Goal: Transaction & Acquisition: Register for event/course

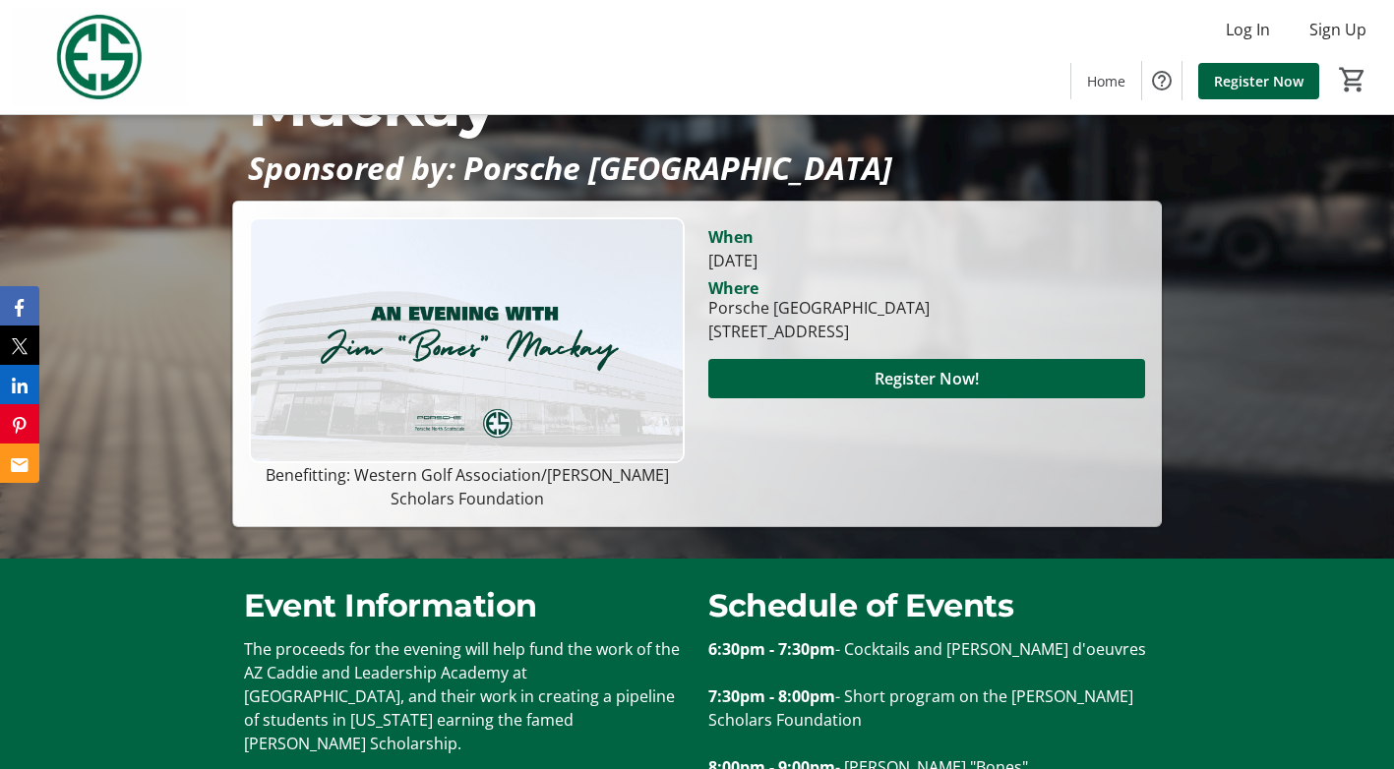
scroll to position [228, 0]
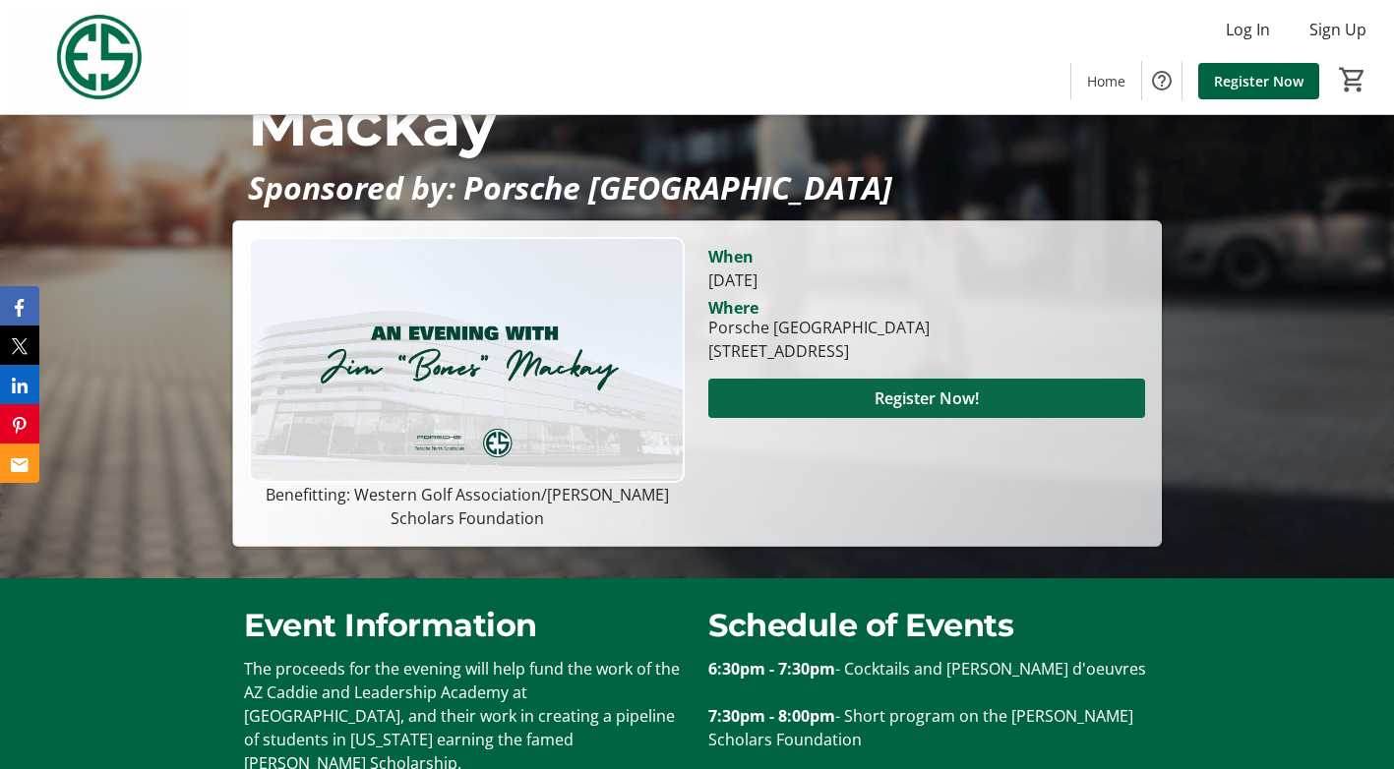
click at [924, 387] on span "Register Now!" at bounding box center [927, 399] width 104 height 24
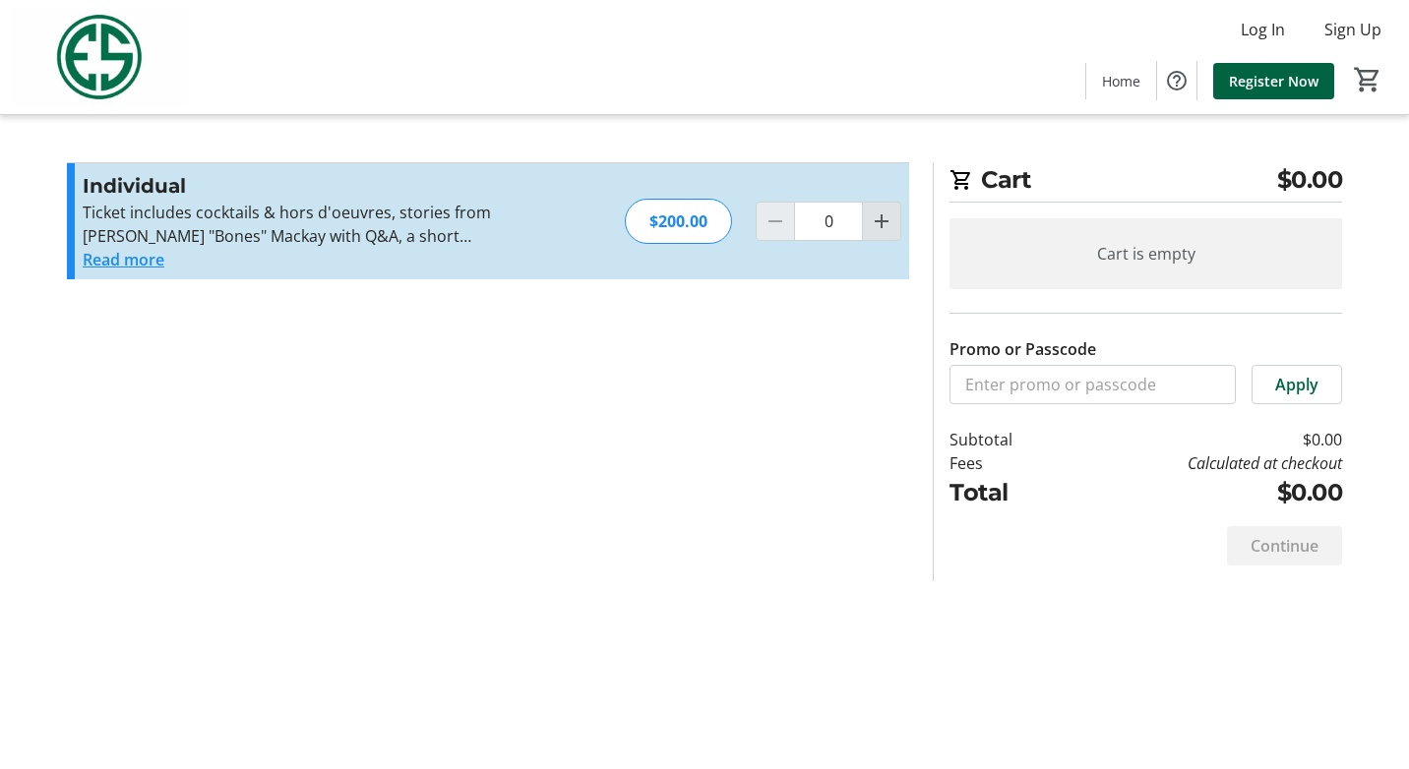
click at [879, 216] on mat-icon "Increment by one" at bounding box center [882, 222] width 24 height 24
type input "1"
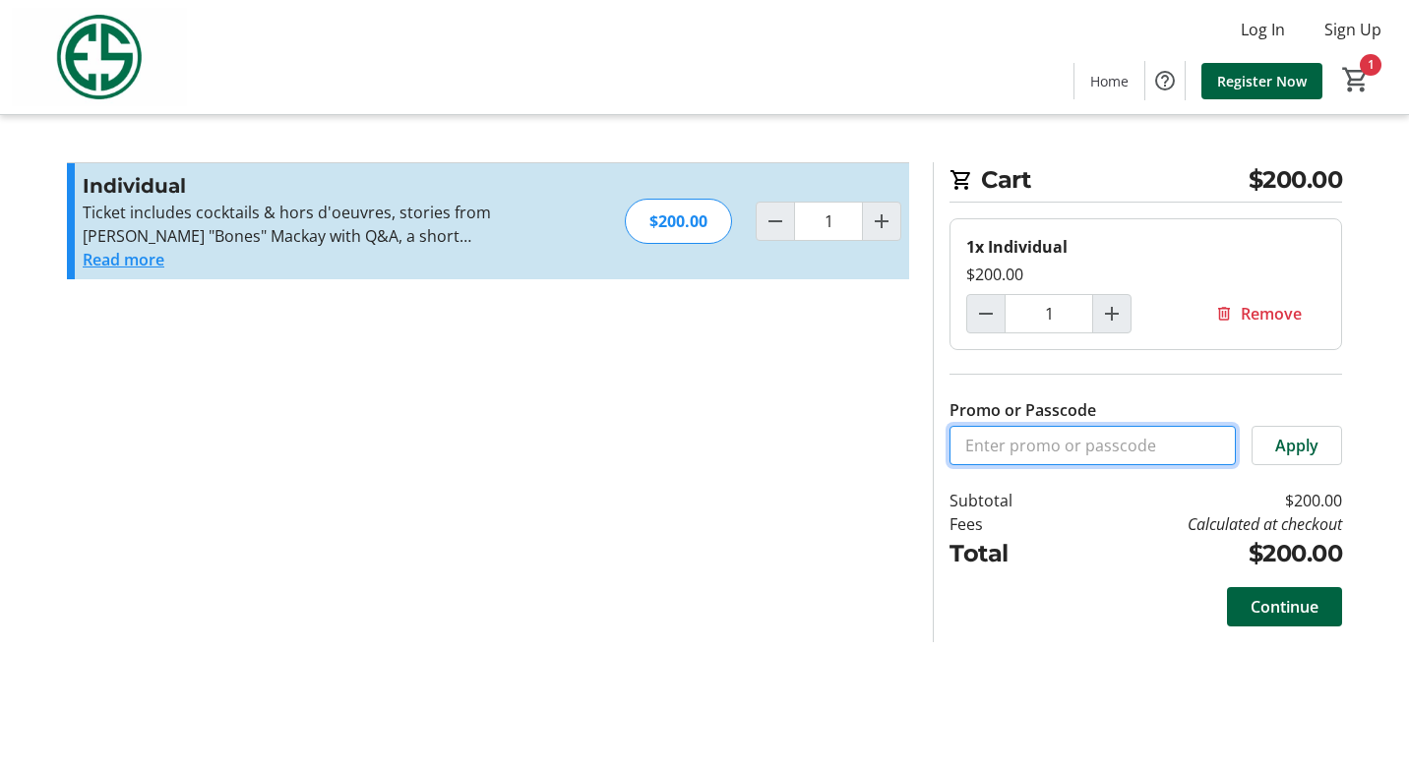
click at [966, 438] on input "Promo or Passcode" at bounding box center [1093, 445] width 286 height 39
paste input "WGAESFPRO"
type input "WGAESFPRO"
click at [1288, 439] on span "Apply" at bounding box center [1296, 446] width 43 height 24
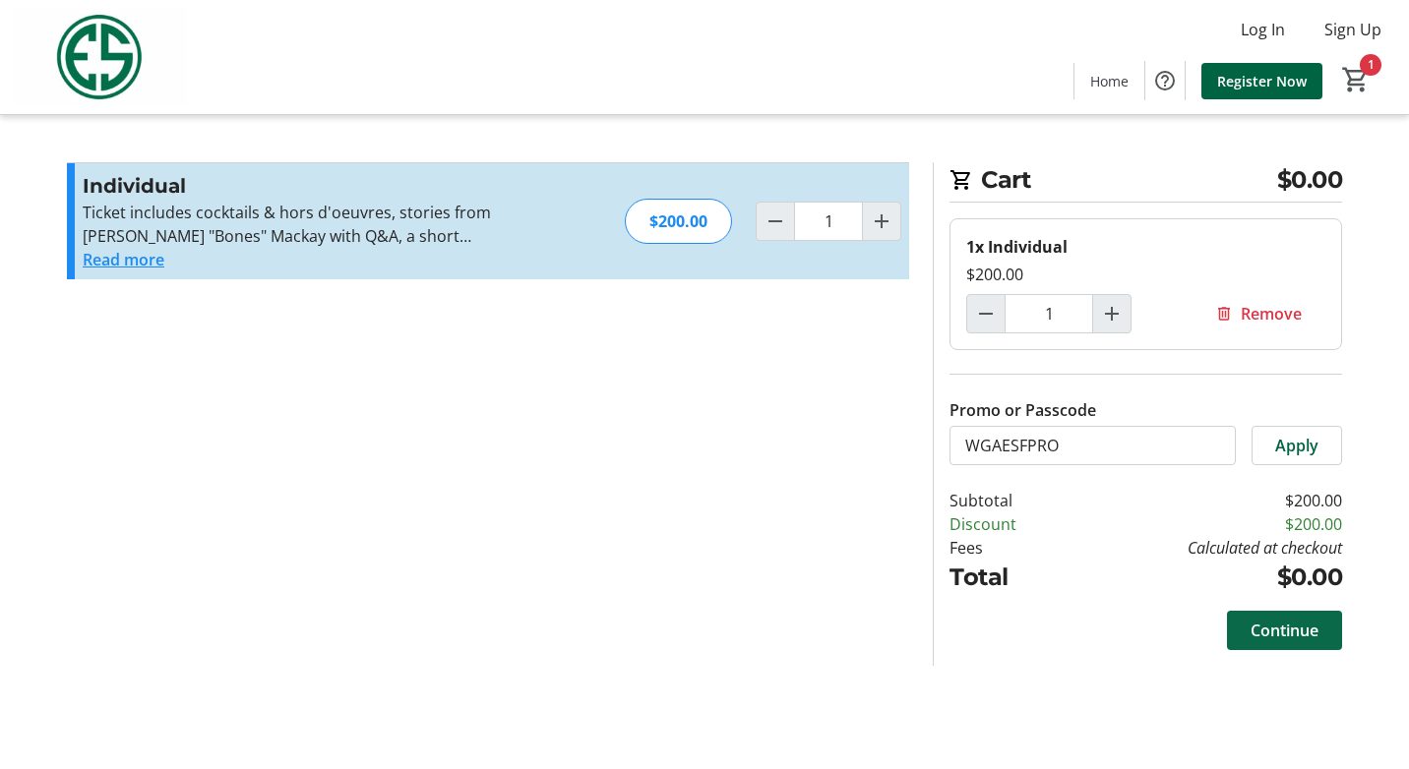
click at [1282, 625] on span "Continue" at bounding box center [1285, 631] width 68 height 24
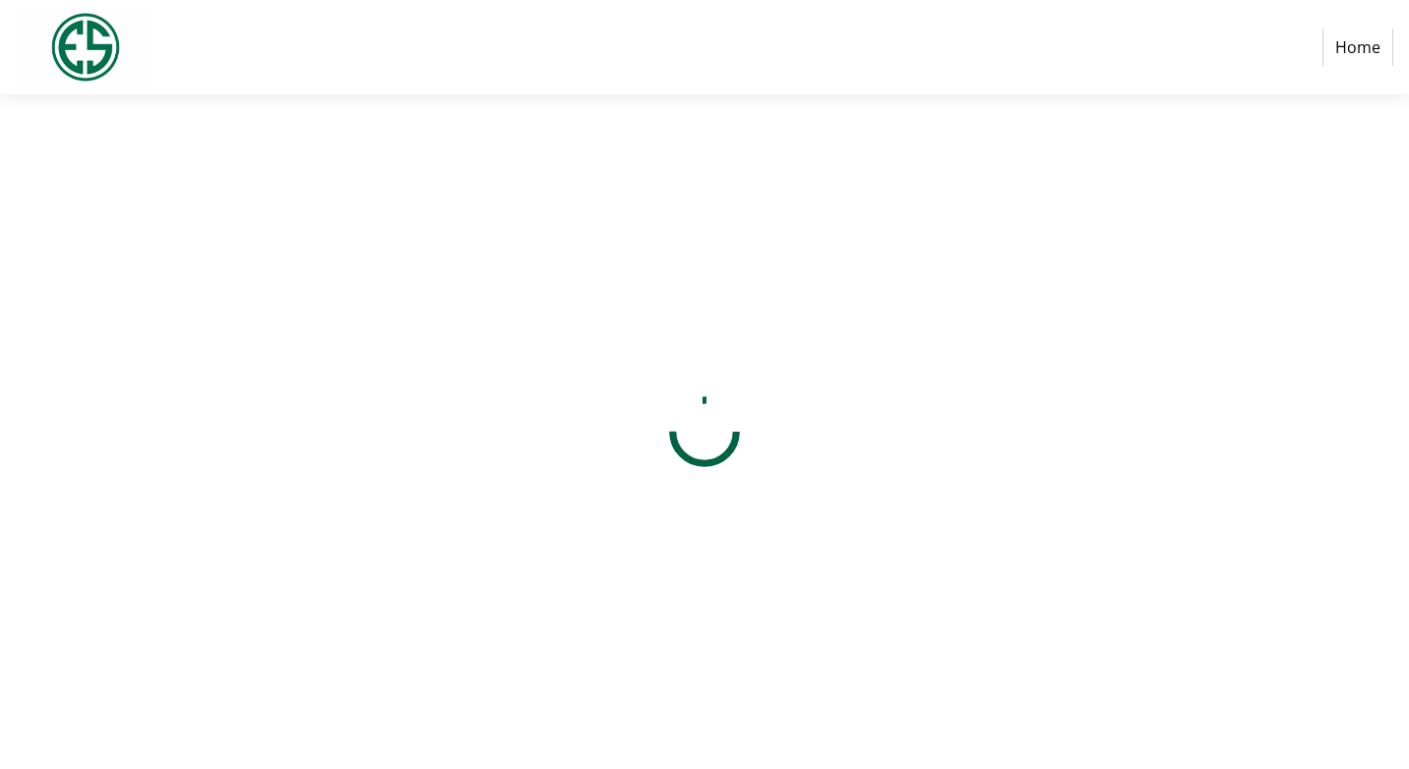
select select "US"
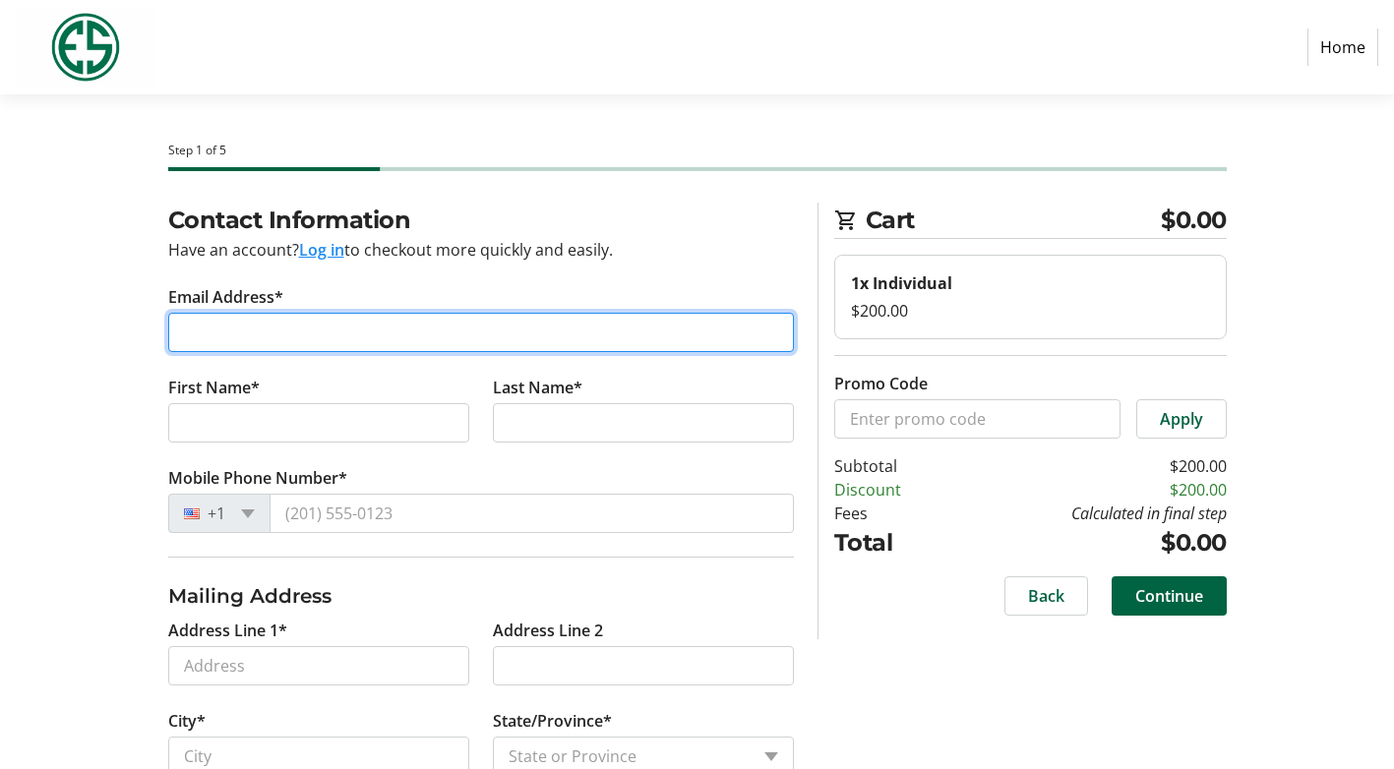
click at [257, 333] on input "Email Address*" at bounding box center [481, 332] width 626 height 39
type input "[EMAIL_ADDRESS][DOMAIN_NAME]"
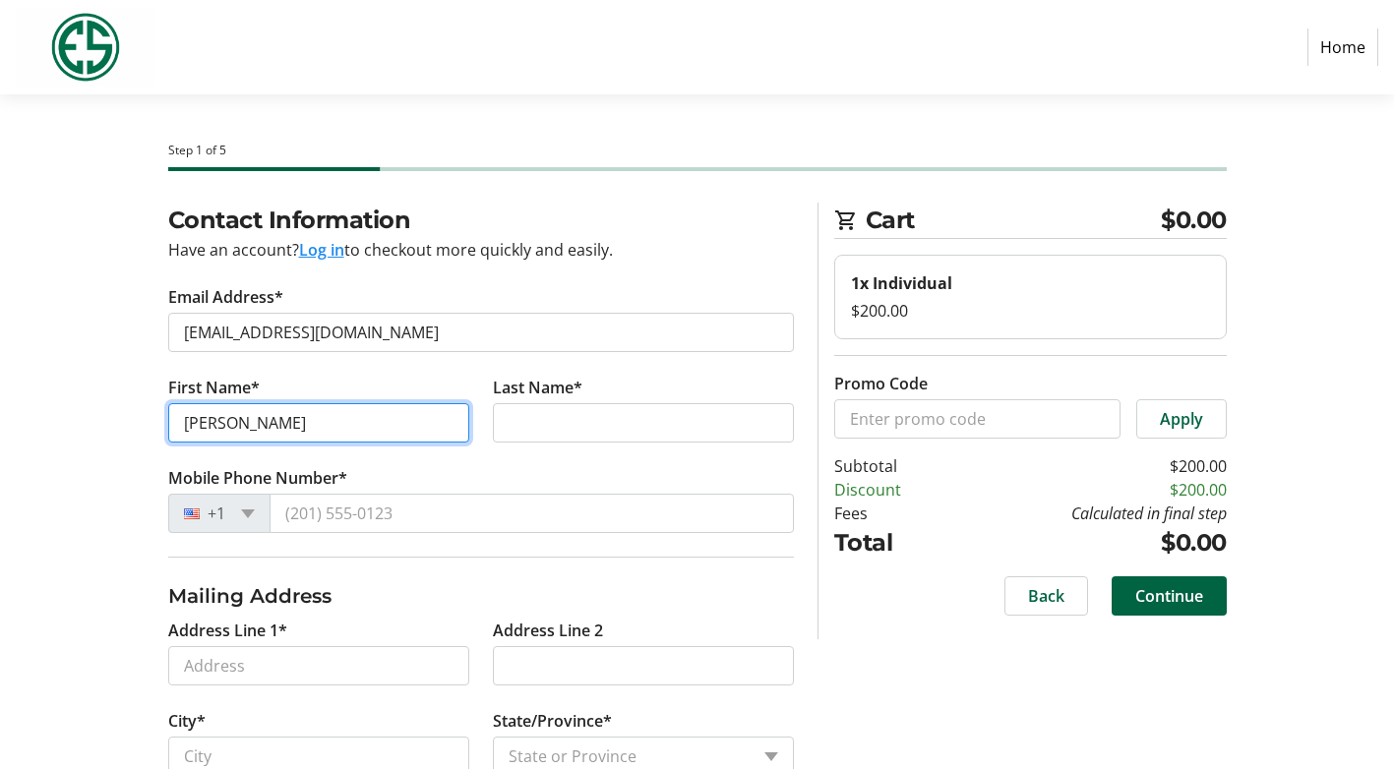
type input "[PERSON_NAME]"
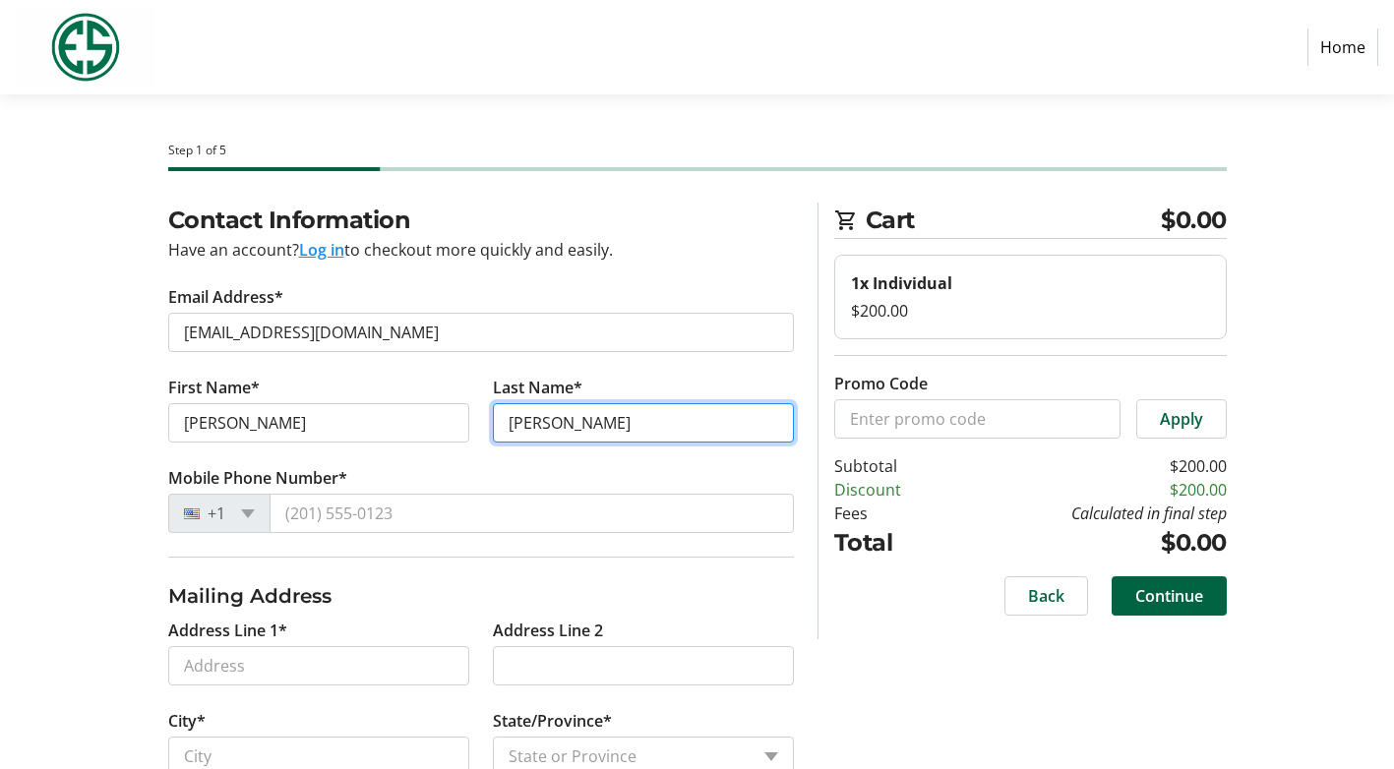
type input "[PERSON_NAME]"
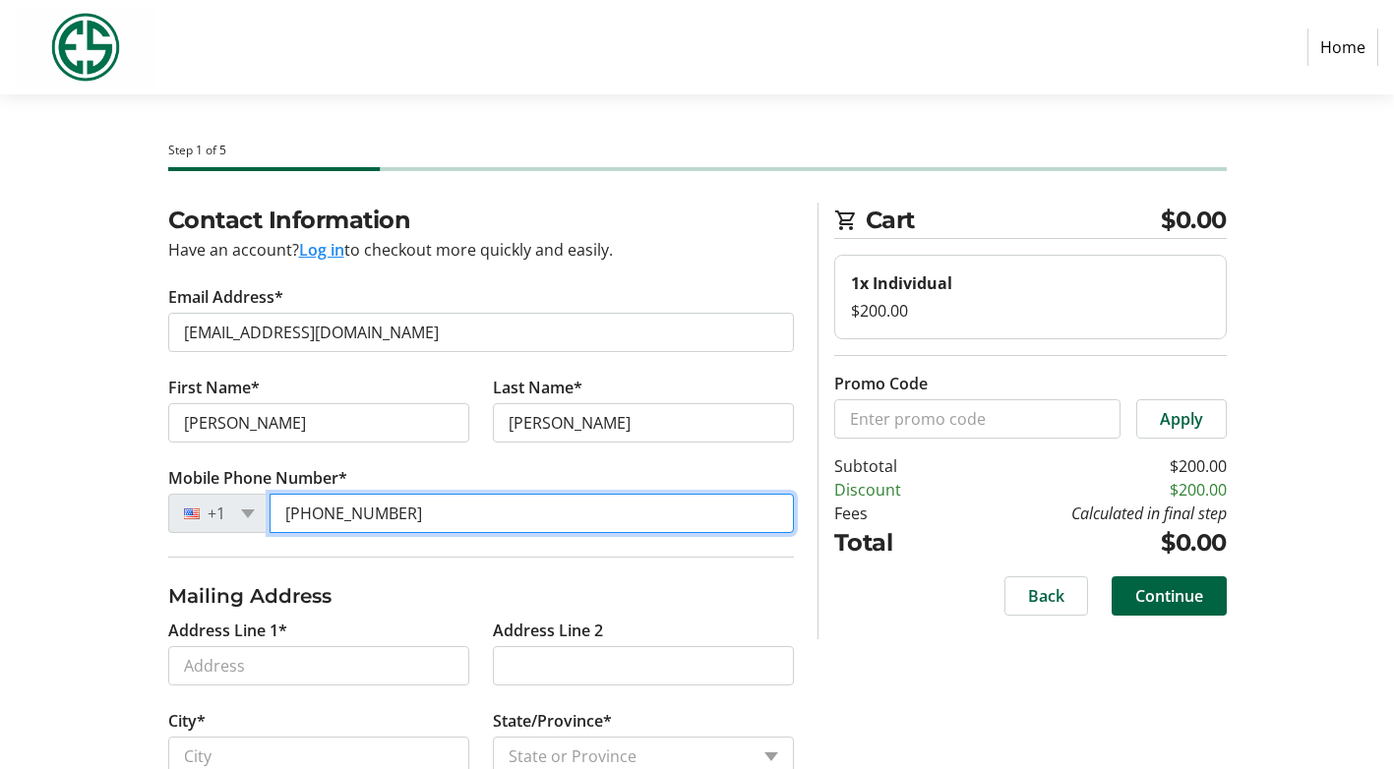
type input "[PHONE_NUMBER]"
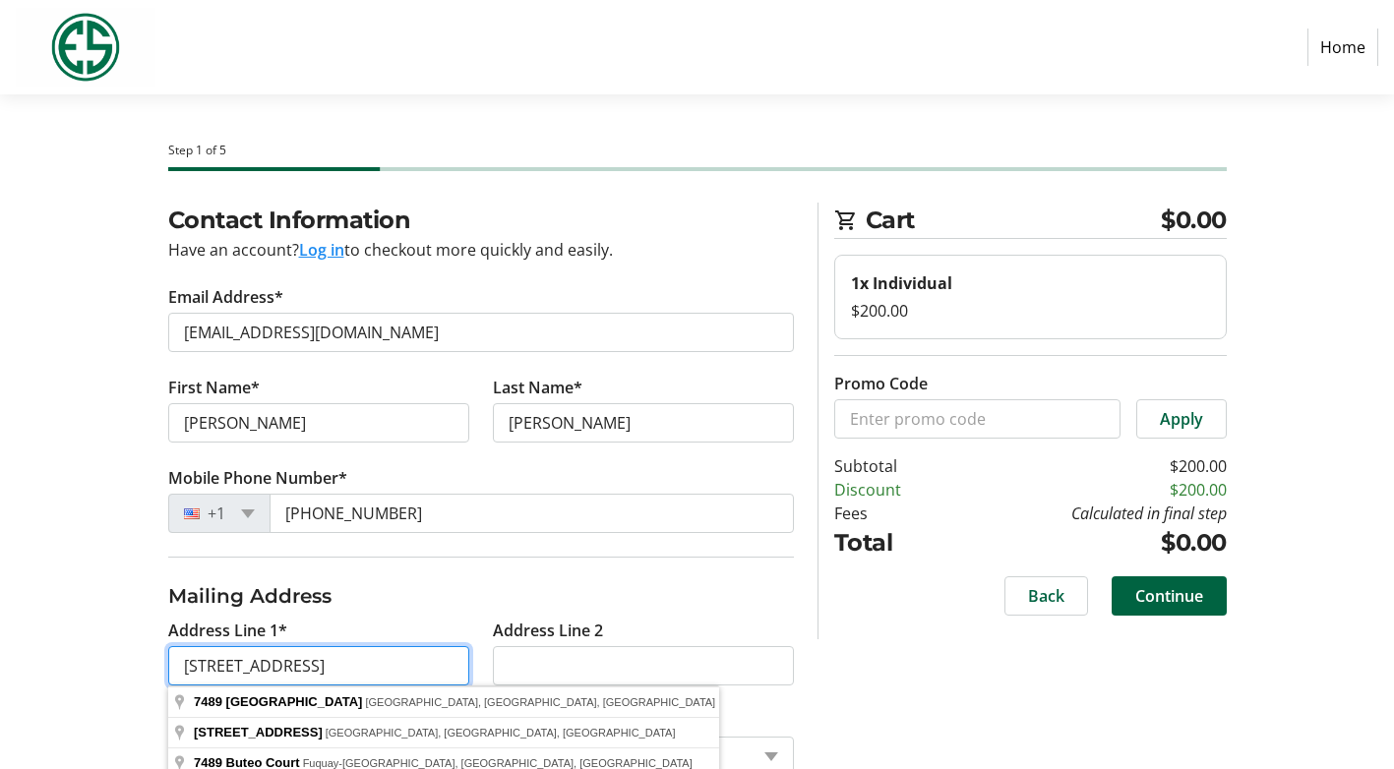
type input "[STREET_ADDRESS]"
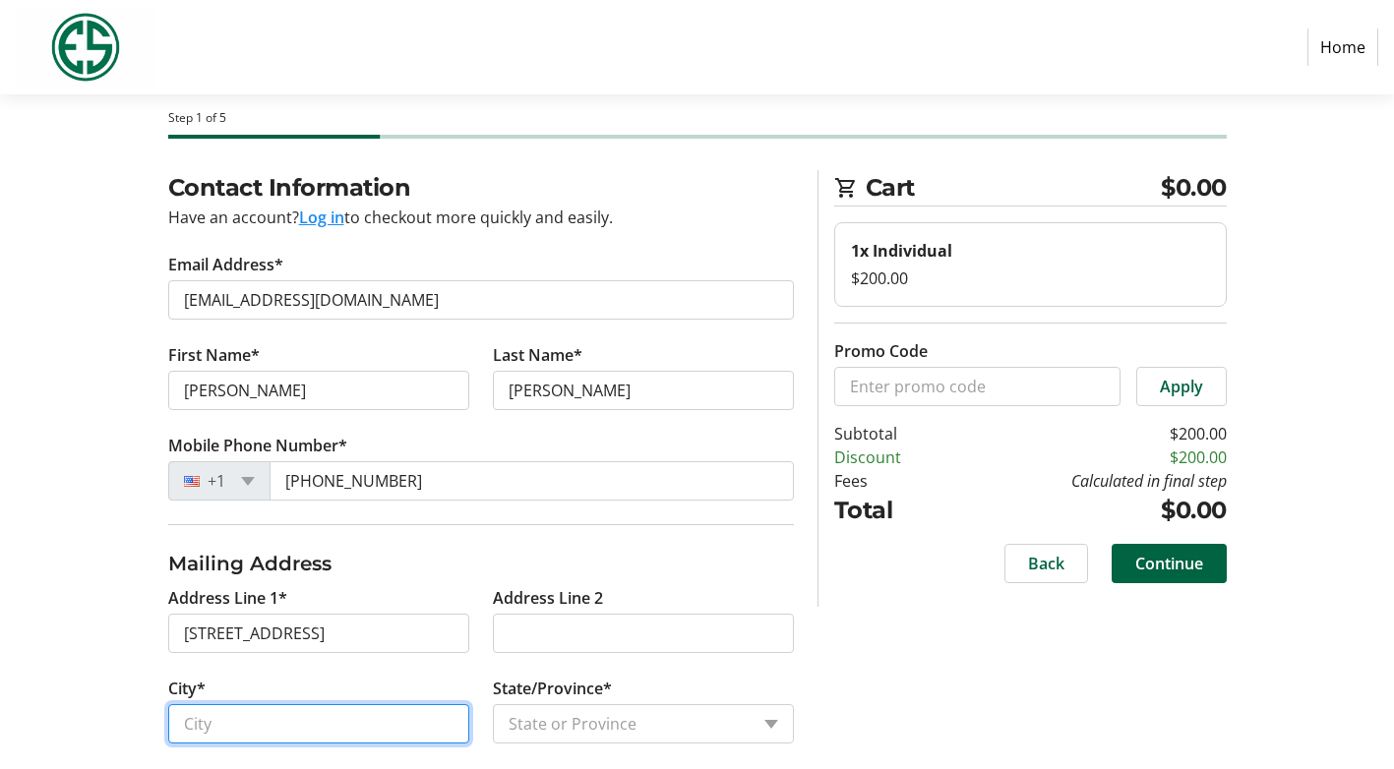
scroll to position [34, 0]
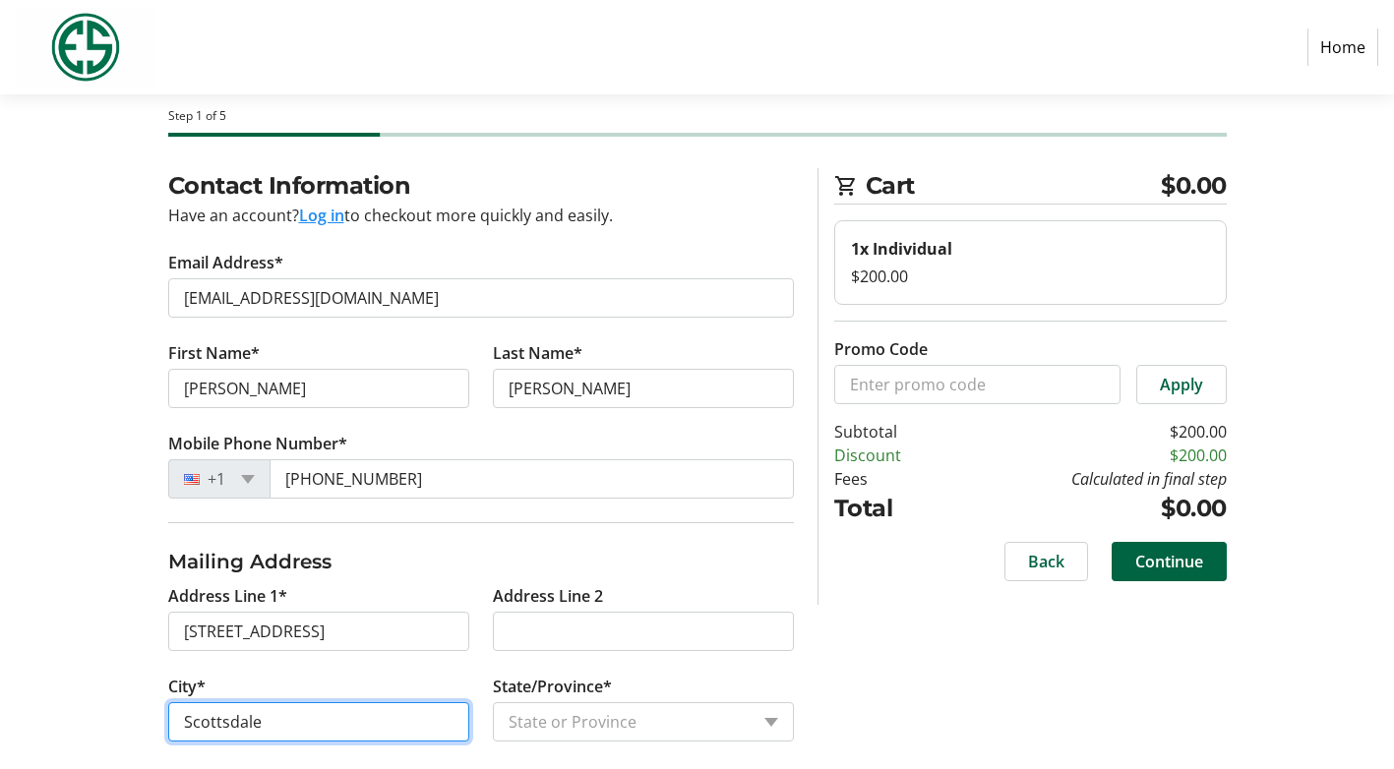
type input "Scottsdale"
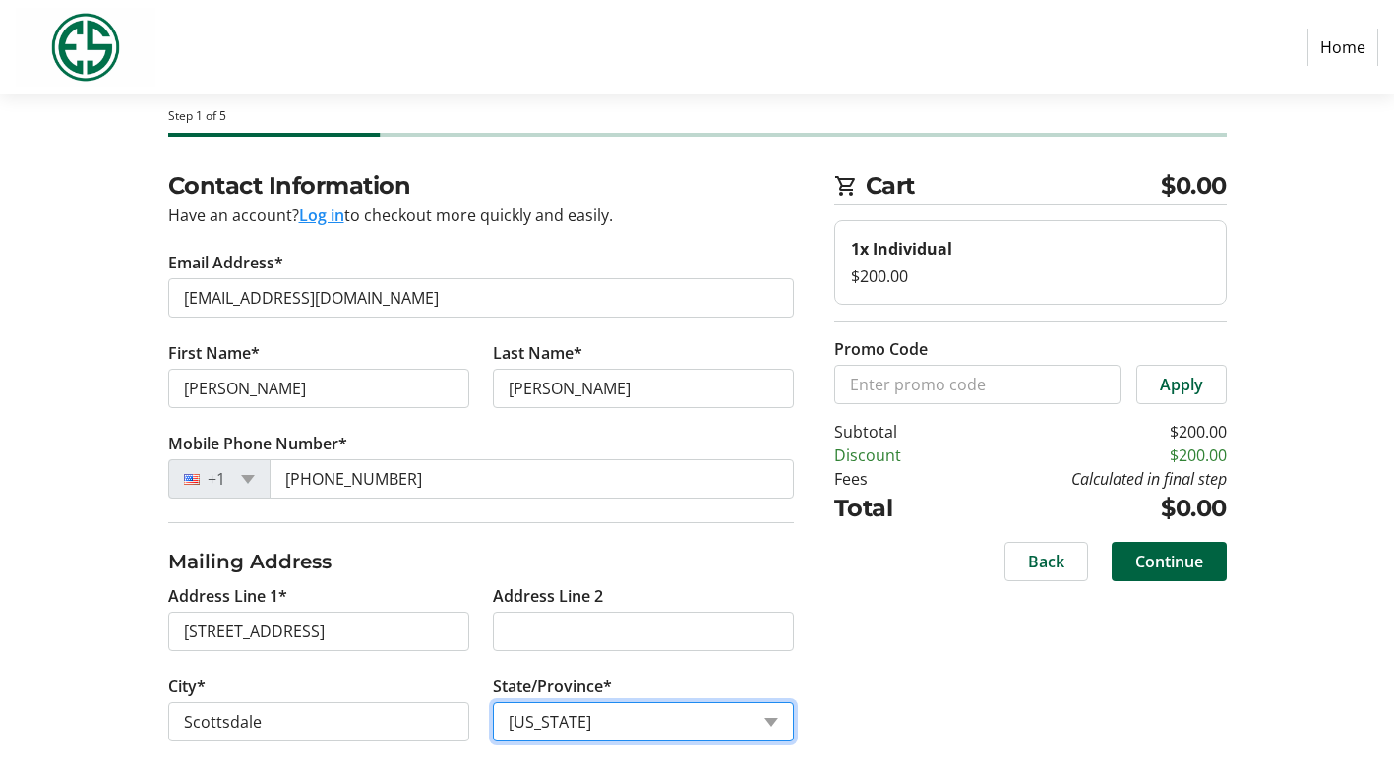
select select "AZ"
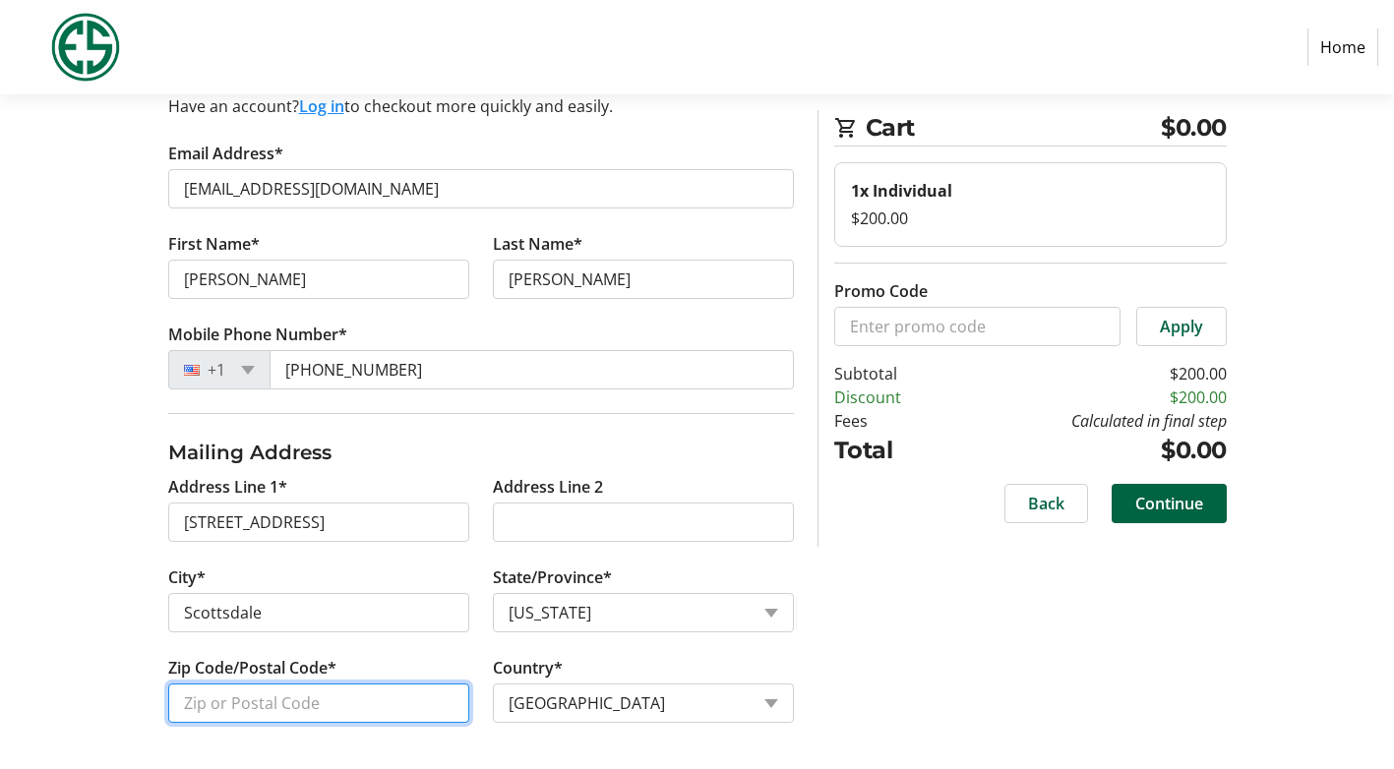
scroll to position [145, 0]
type input "85255"
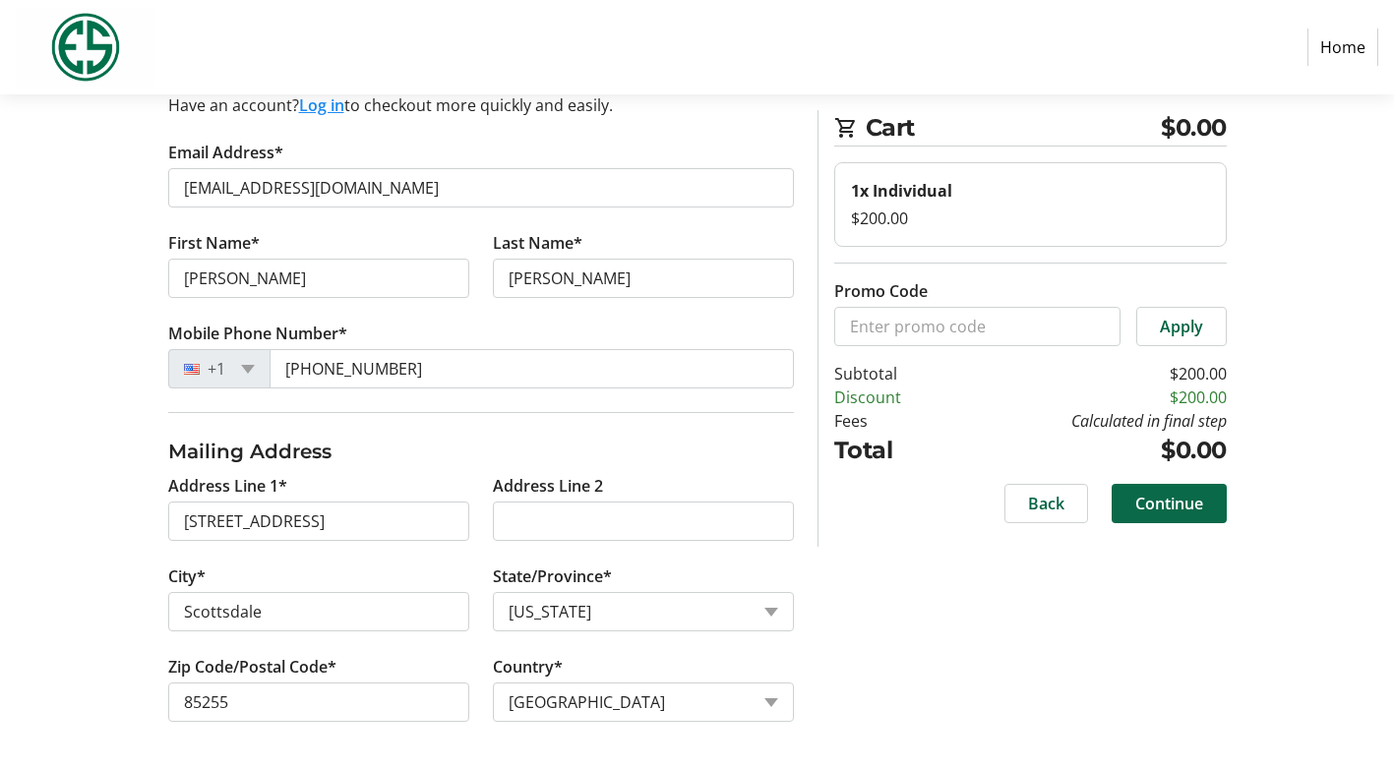
click at [1159, 504] on span "Continue" at bounding box center [1170, 504] width 68 height 24
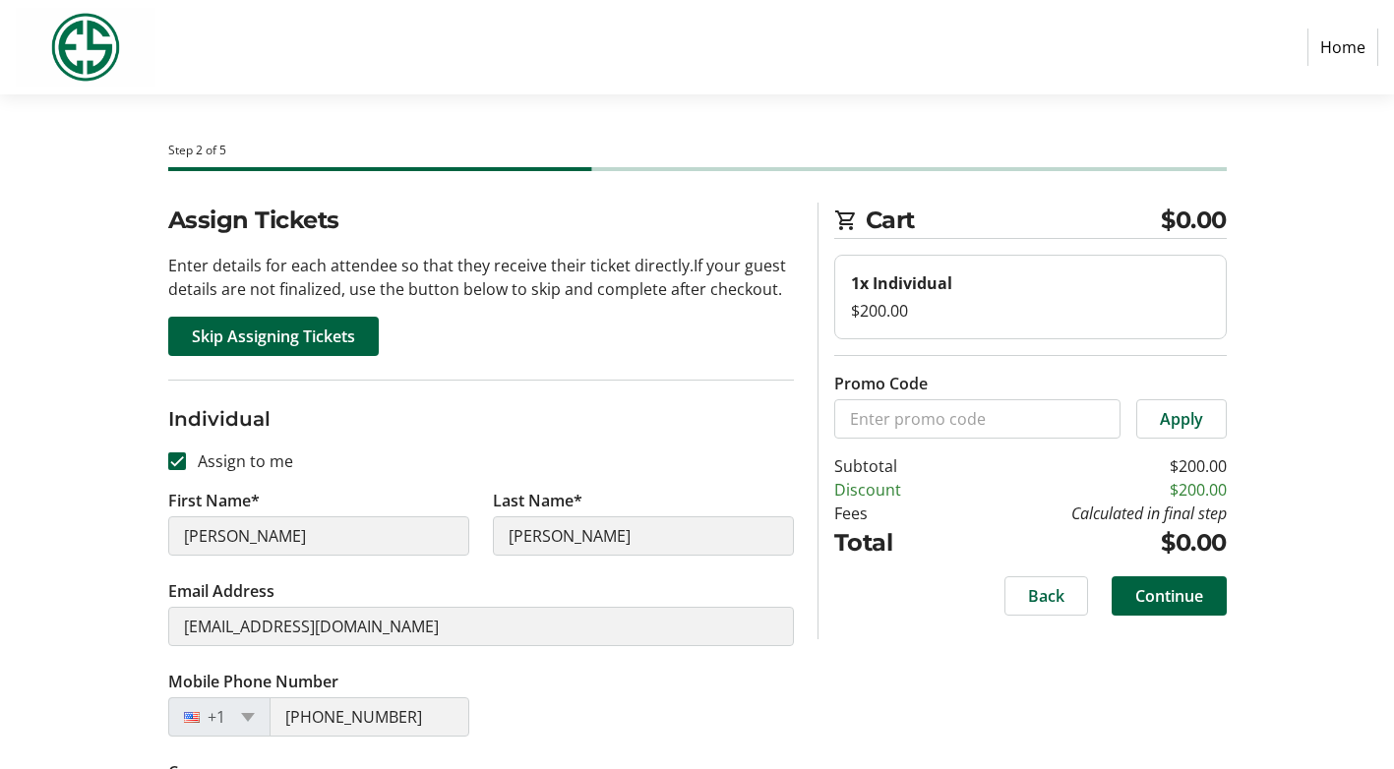
scroll to position [82, 0]
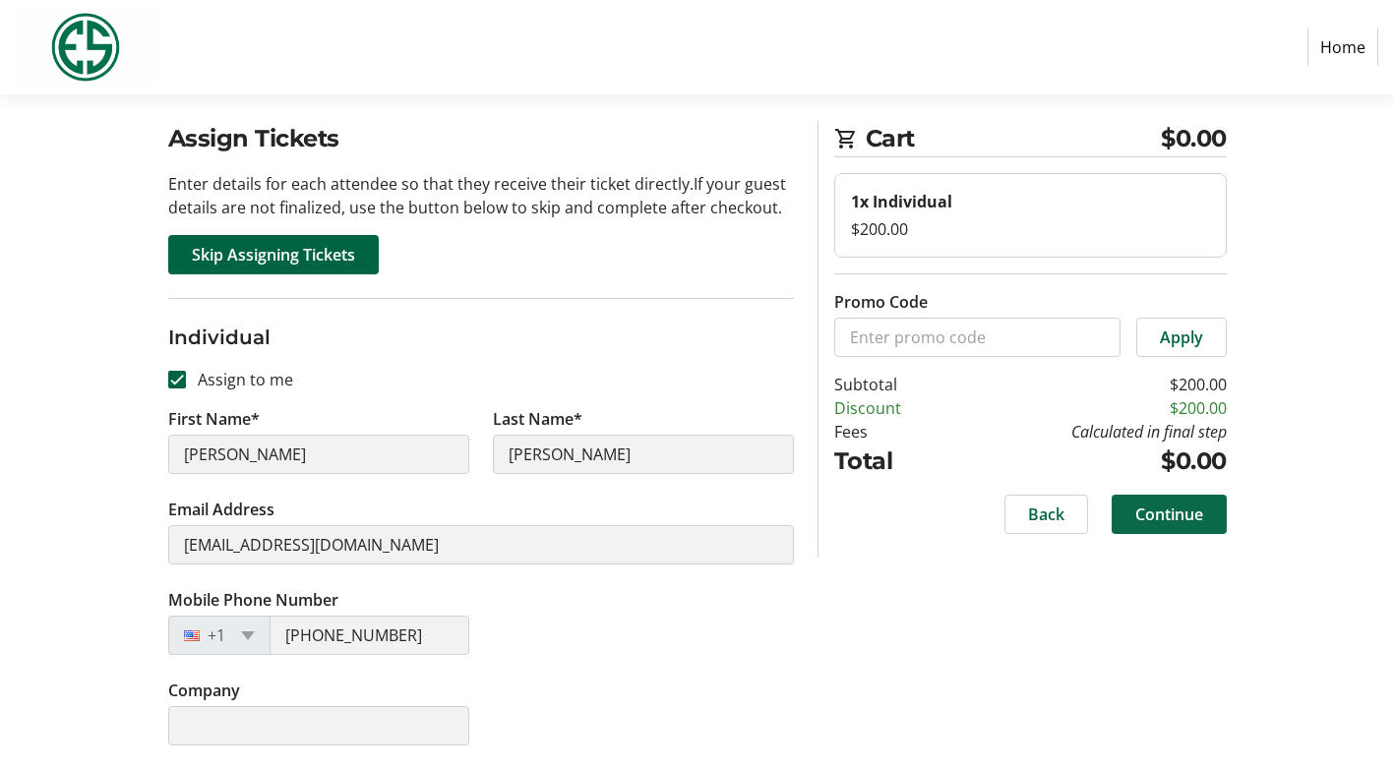
click at [1186, 514] on span "Continue" at bounding box center [1170, 515] width 68 height 24
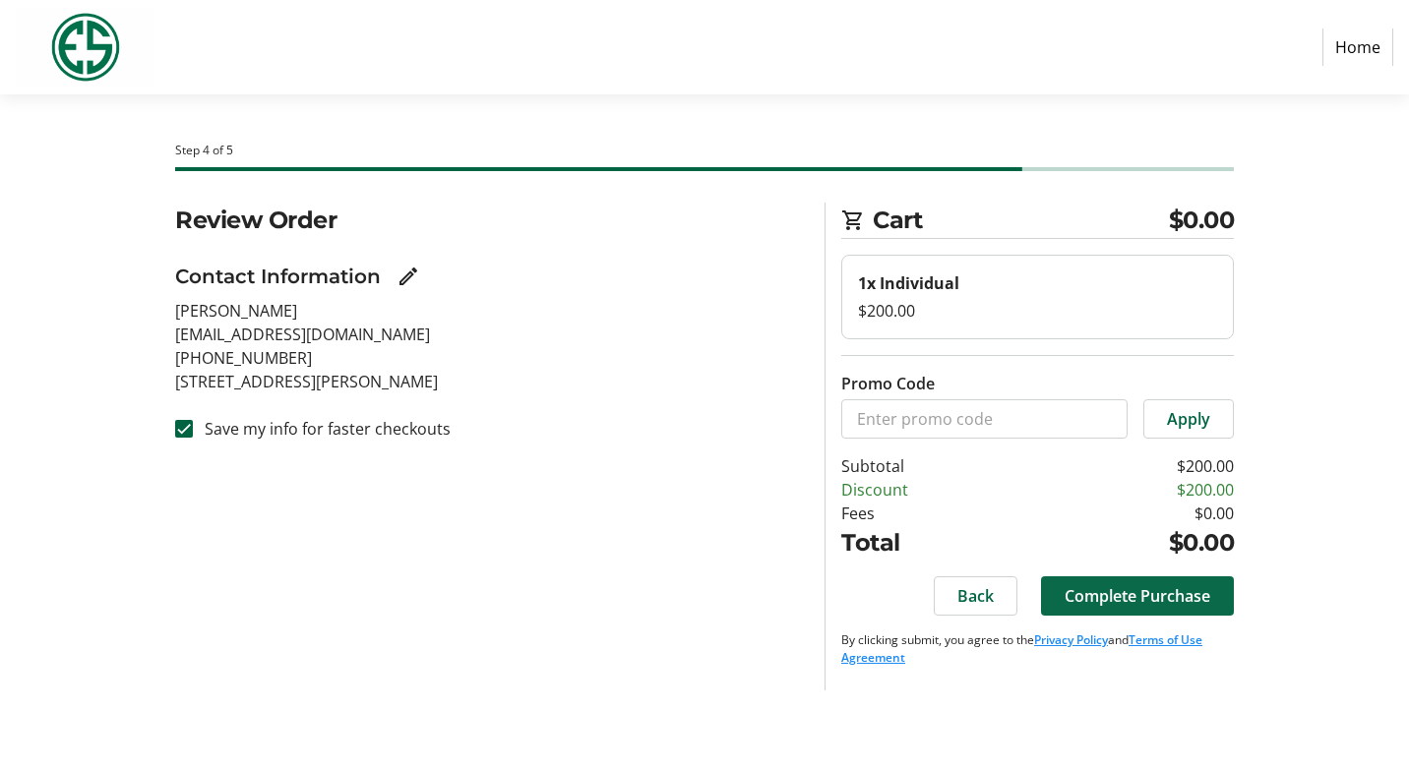
click at [1138, 593] on span "Complete Purchase" at bounding box center [1138, 596] width 146 height 24
